Goal: Check status: Check status

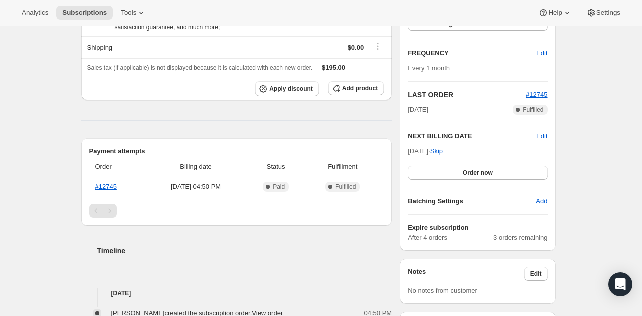
scroll to position [165, 0]
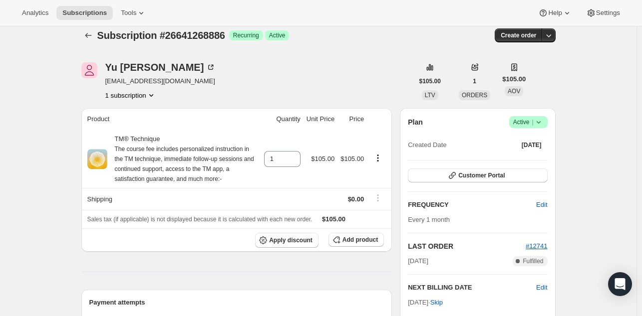
scroll to position [8, 0]
